Goal: Communication & Community: Answer question/provide support

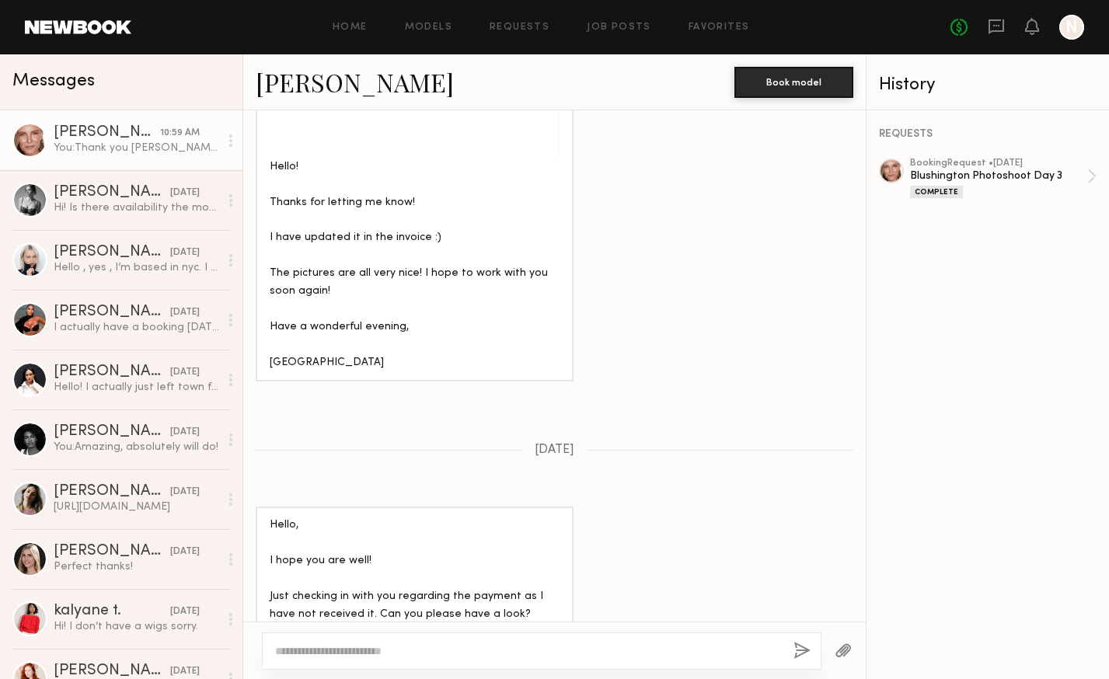
scroll to position [1779, 0]
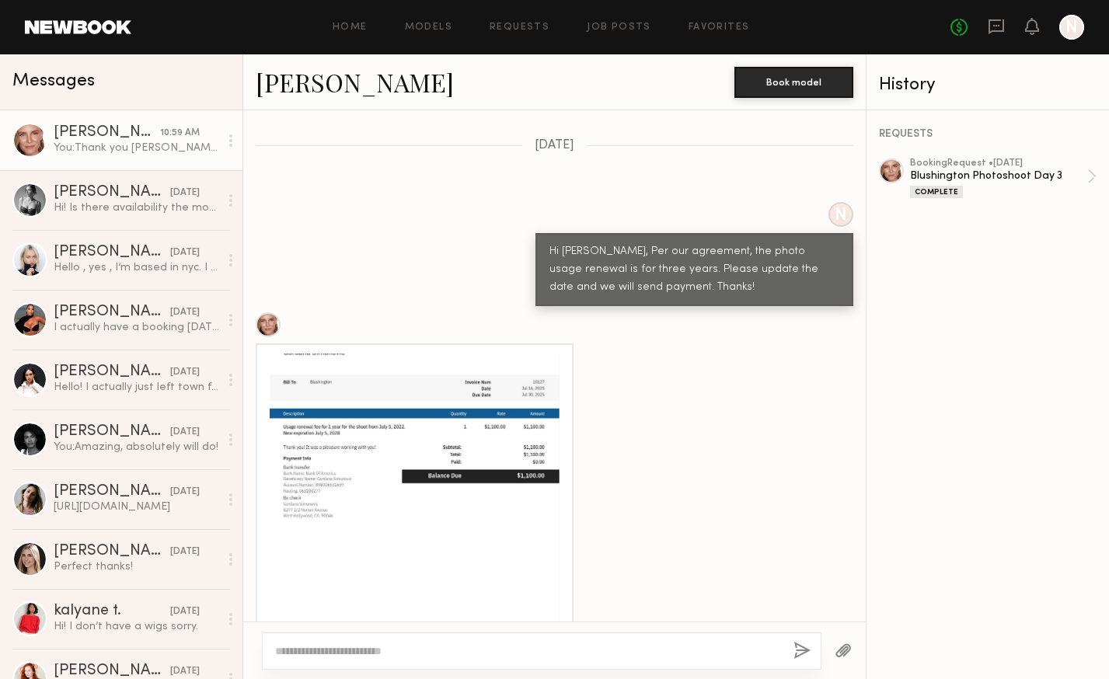
click at [371, 461] on div at bounding box center [415, 499] width 290 height 290
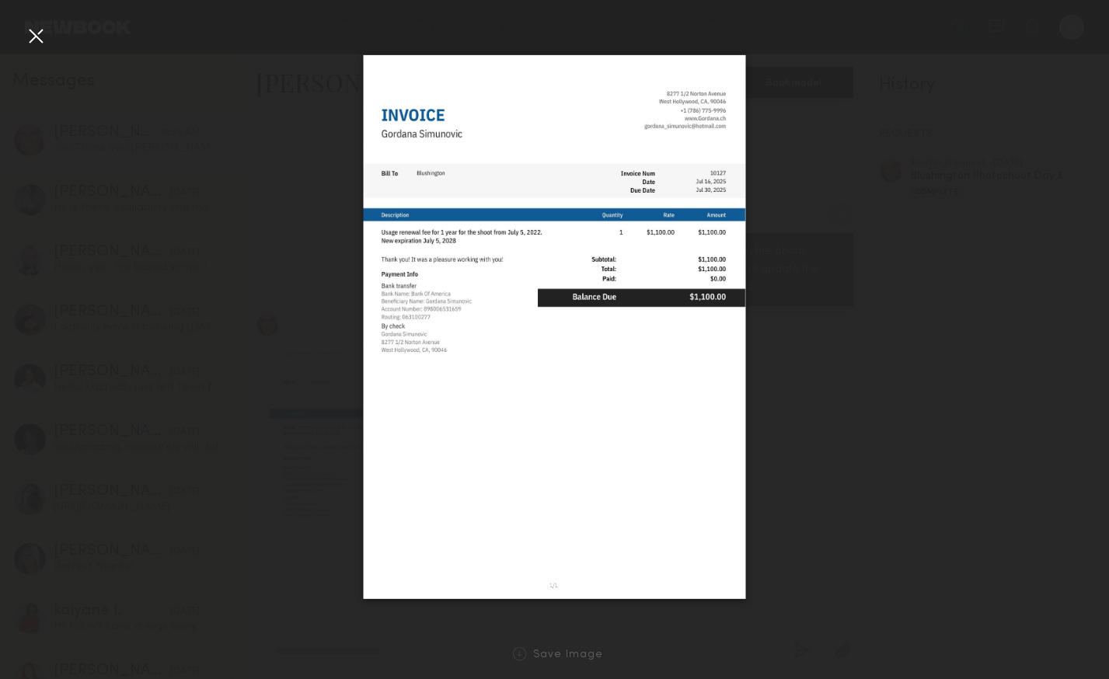
click at [37, 46] on div at bounding box center [35, 35] width 25 height 25
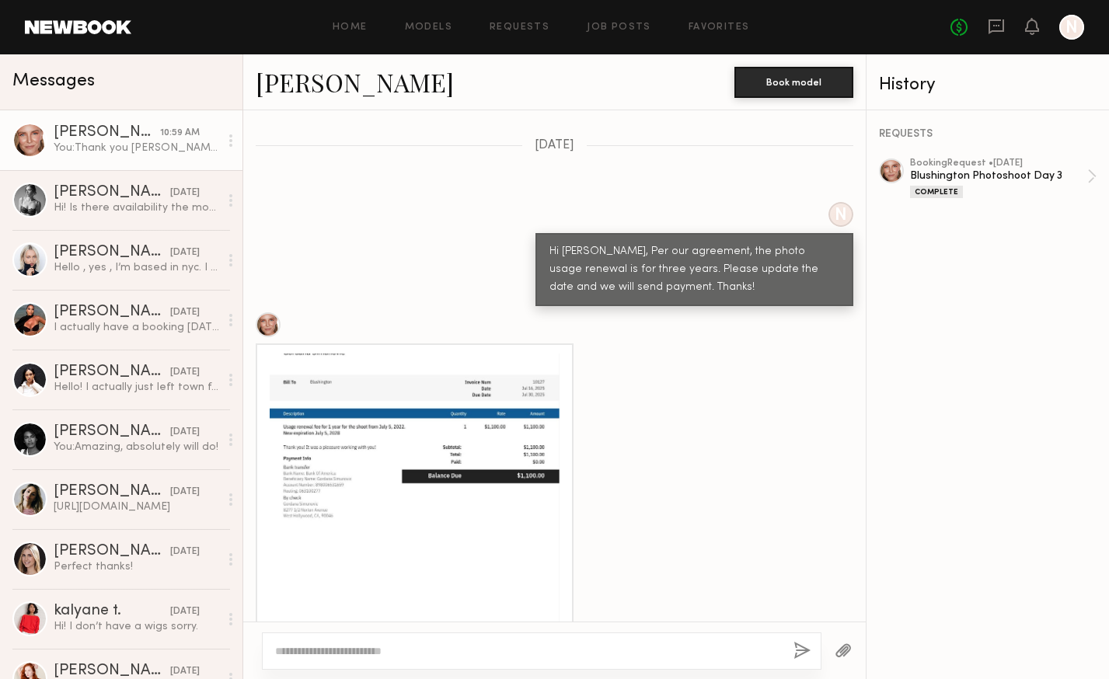
click at [452, 396] on div at bounding box center [415, 499] width 290 height 290
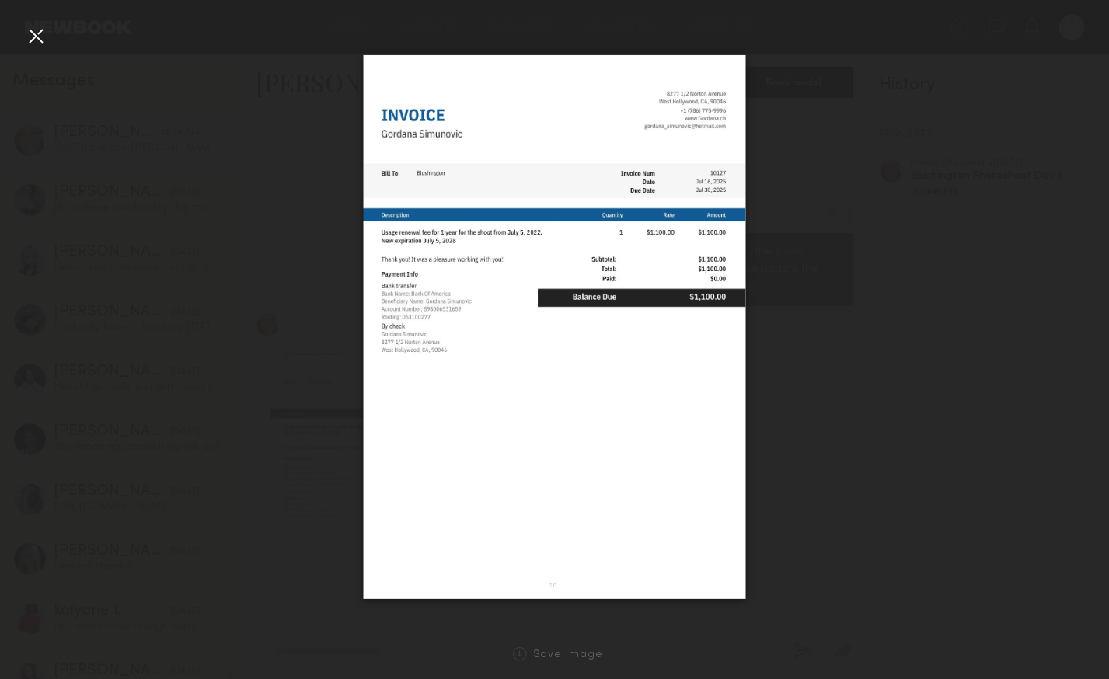
click at [786, 349] on div at bounding box center [554, 327] width 1109 height 605
click at [323, 244] on div at bounding box center [554, 327] width 1109 height 605
click at [39, 43] on div at bounding box center [35, 35] width 25 height 25
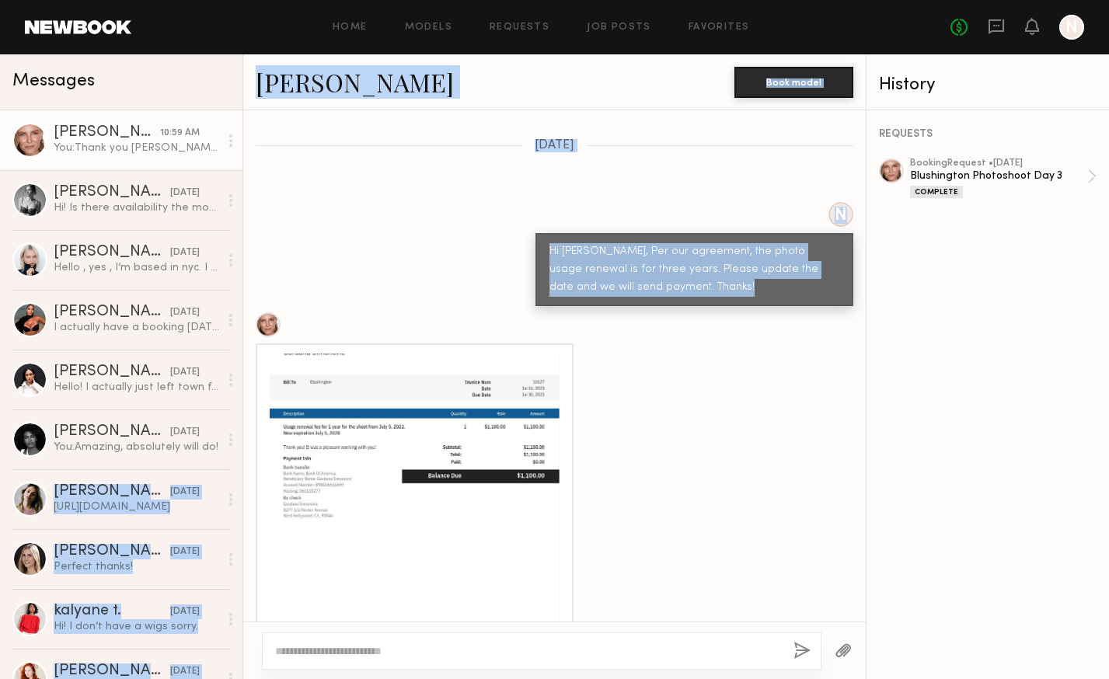
drag, startPoint x: 339, startPoint y: 522, endPoint x: -88, endPoint y: 518, distance: 426.8
click at [0, 518] on html "Home Models Requests Job Posts Favorites Sign Out No fees up to $5,000 N Messag…" at bounding box center [554, 339] width 1109 height 679
click at [431, 508] on div at bounding box center [415, 499] width 290 height 290
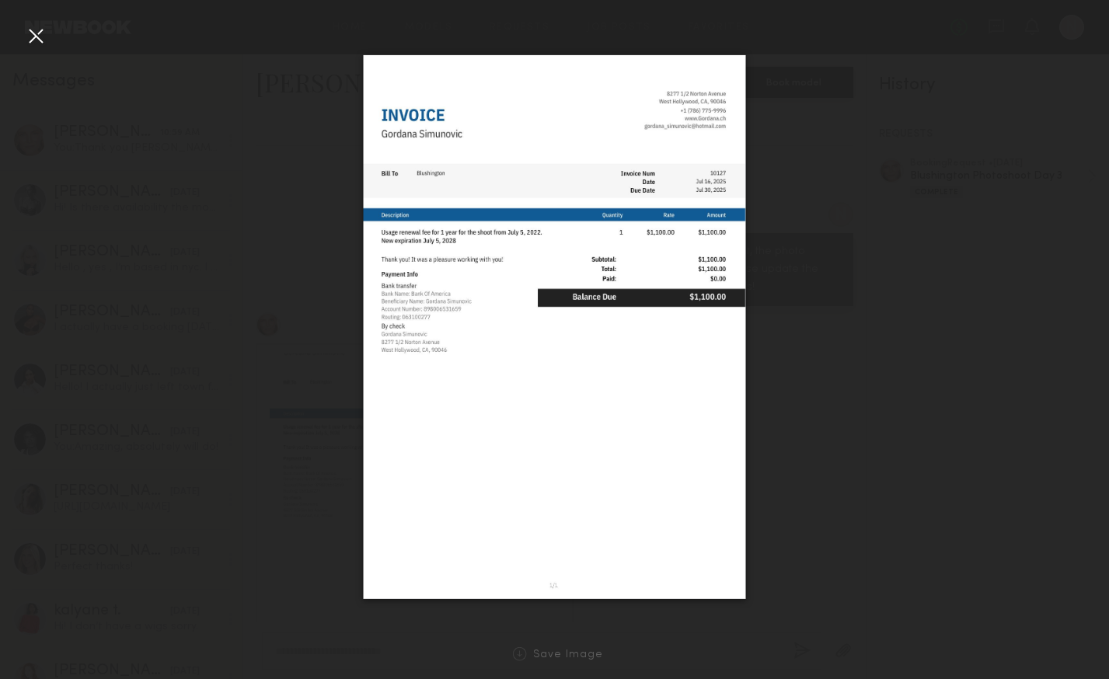
click at [24, 31] on div at bounding box center [35, 35] width 25 height 25
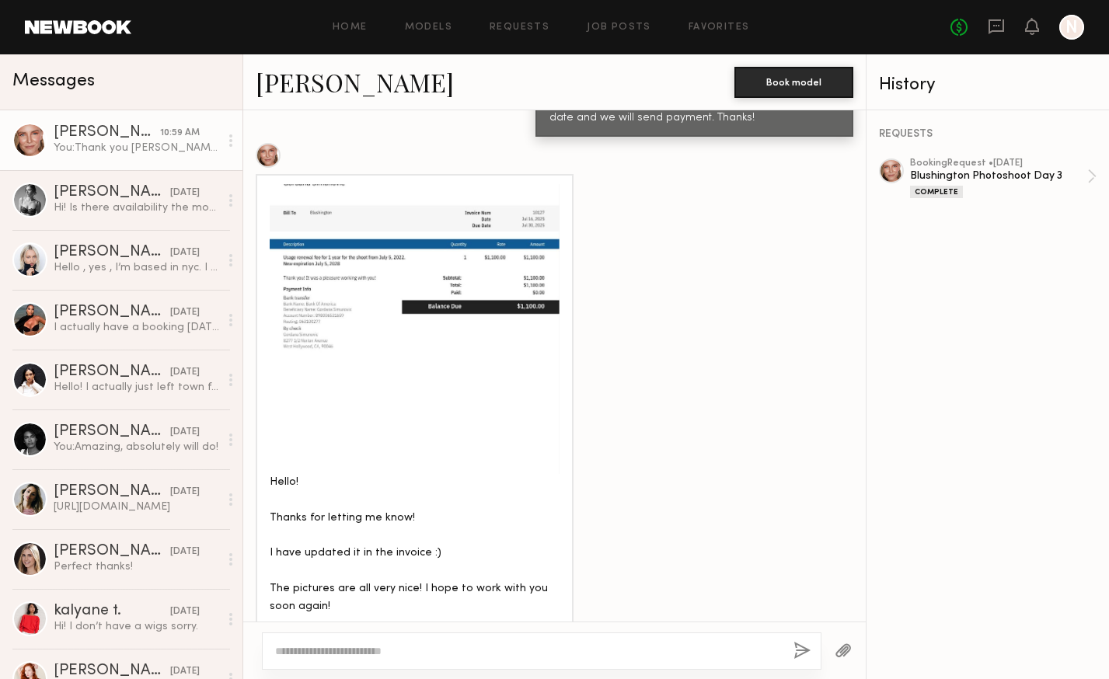
scroll to position [1980, 0]
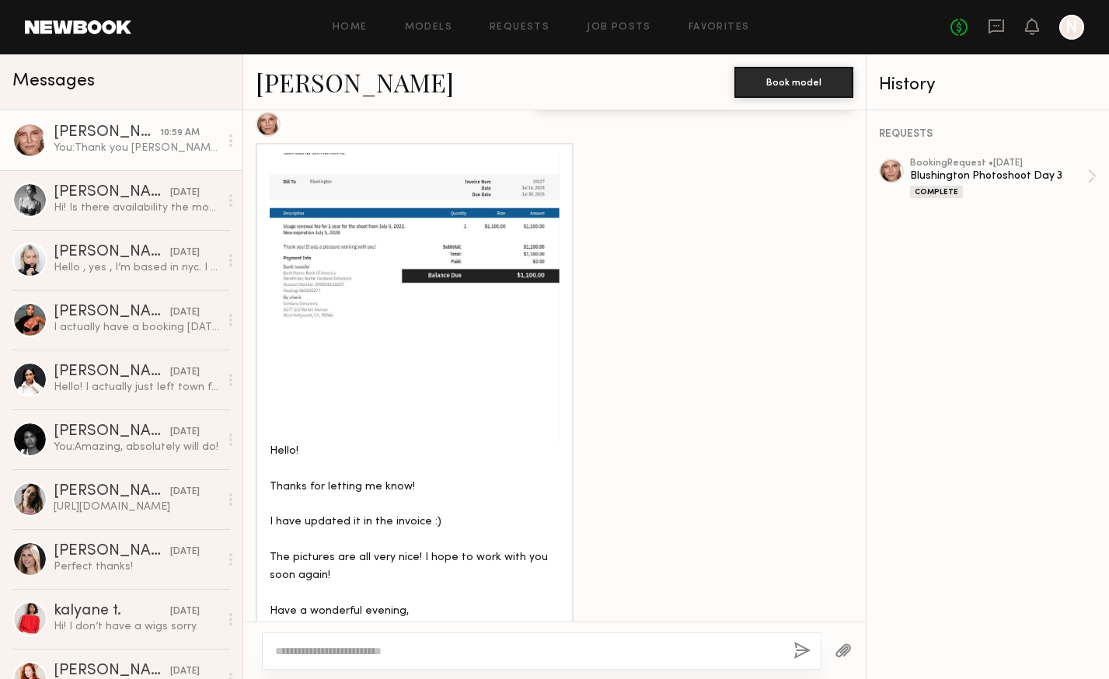
click at [320, 642] on div at bounding box center [542, 651] width 560 height 37
click at [311, 651] on textarea at bounding box center [528, 652] width 506 height 16
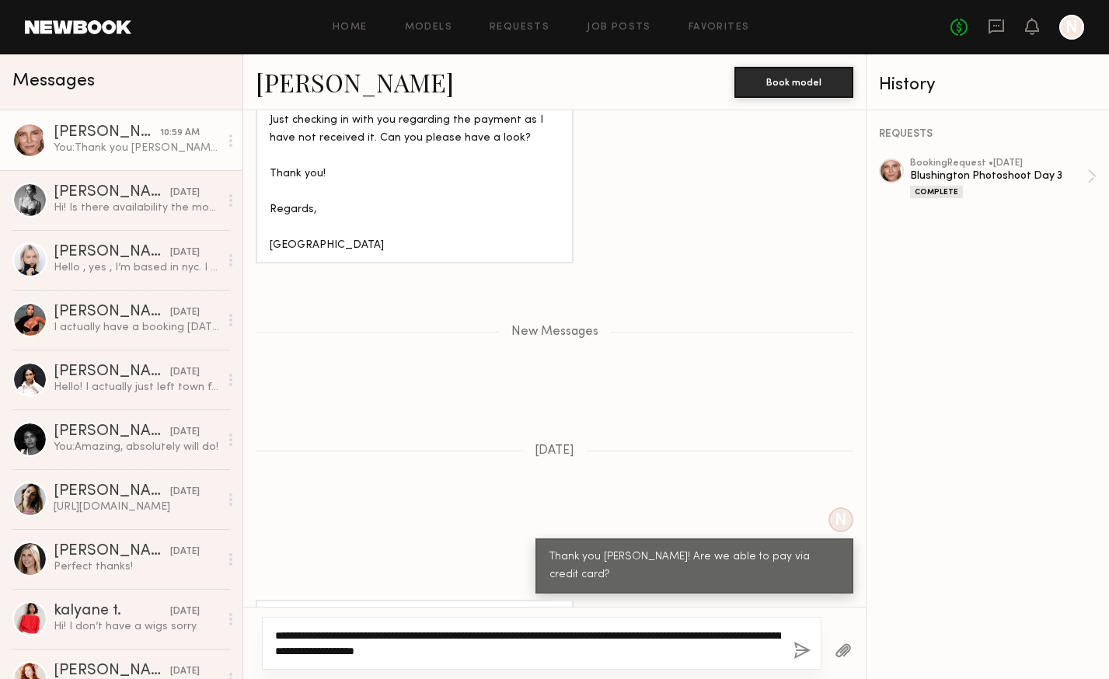
scroll to position [2779, 0]
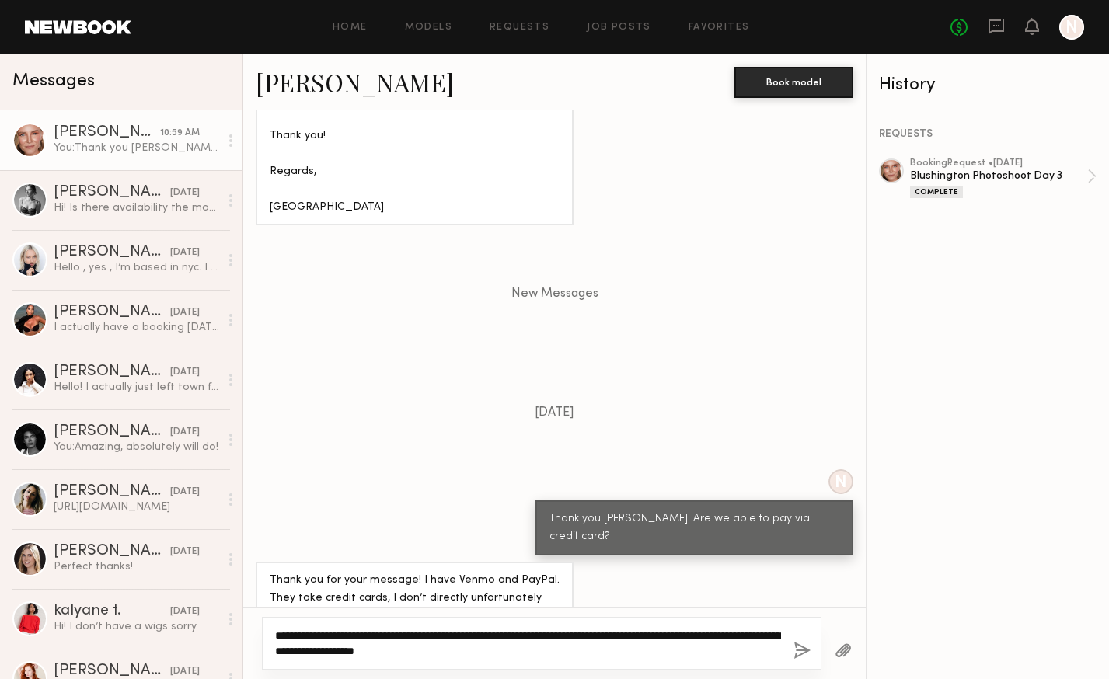
type textarea "**********"
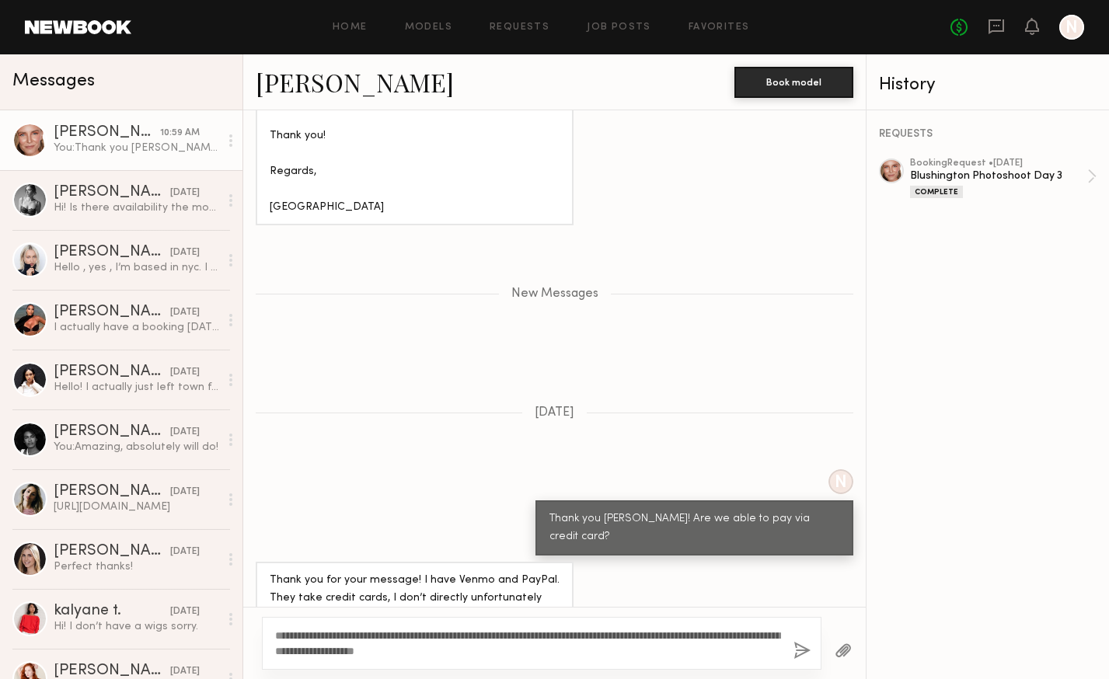
click at [799, 650] on button "button" at bounding box center [802, 651] width 17 height 19
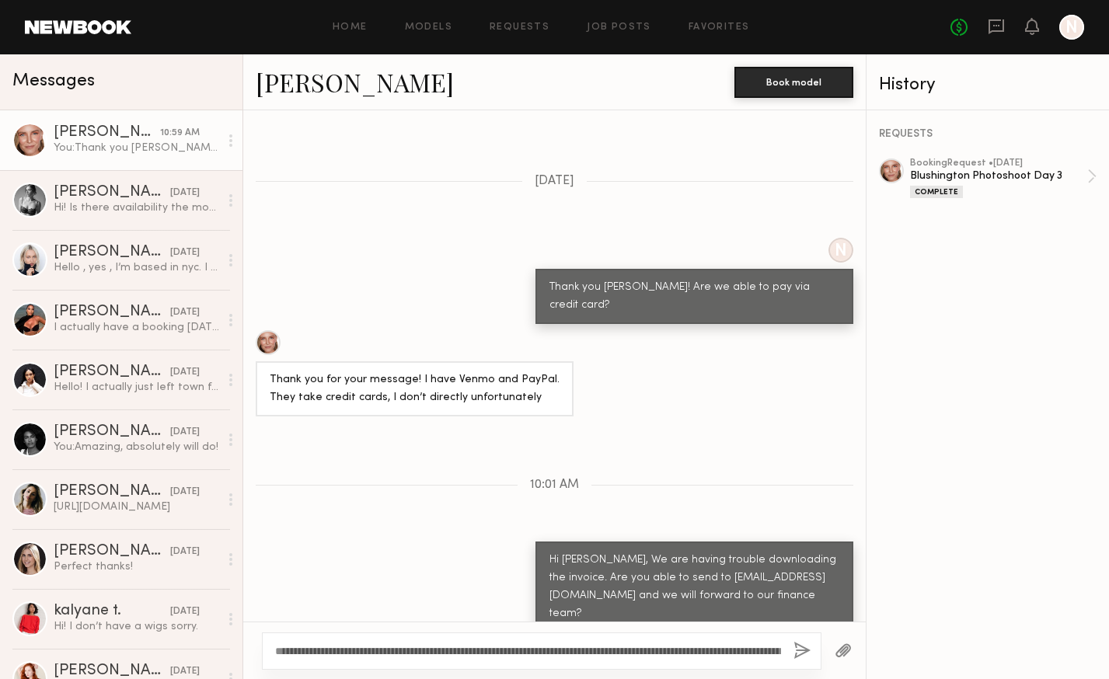
scroll to position [3108, 0]
